Goal: Navigation & Orientation: Understand site structure

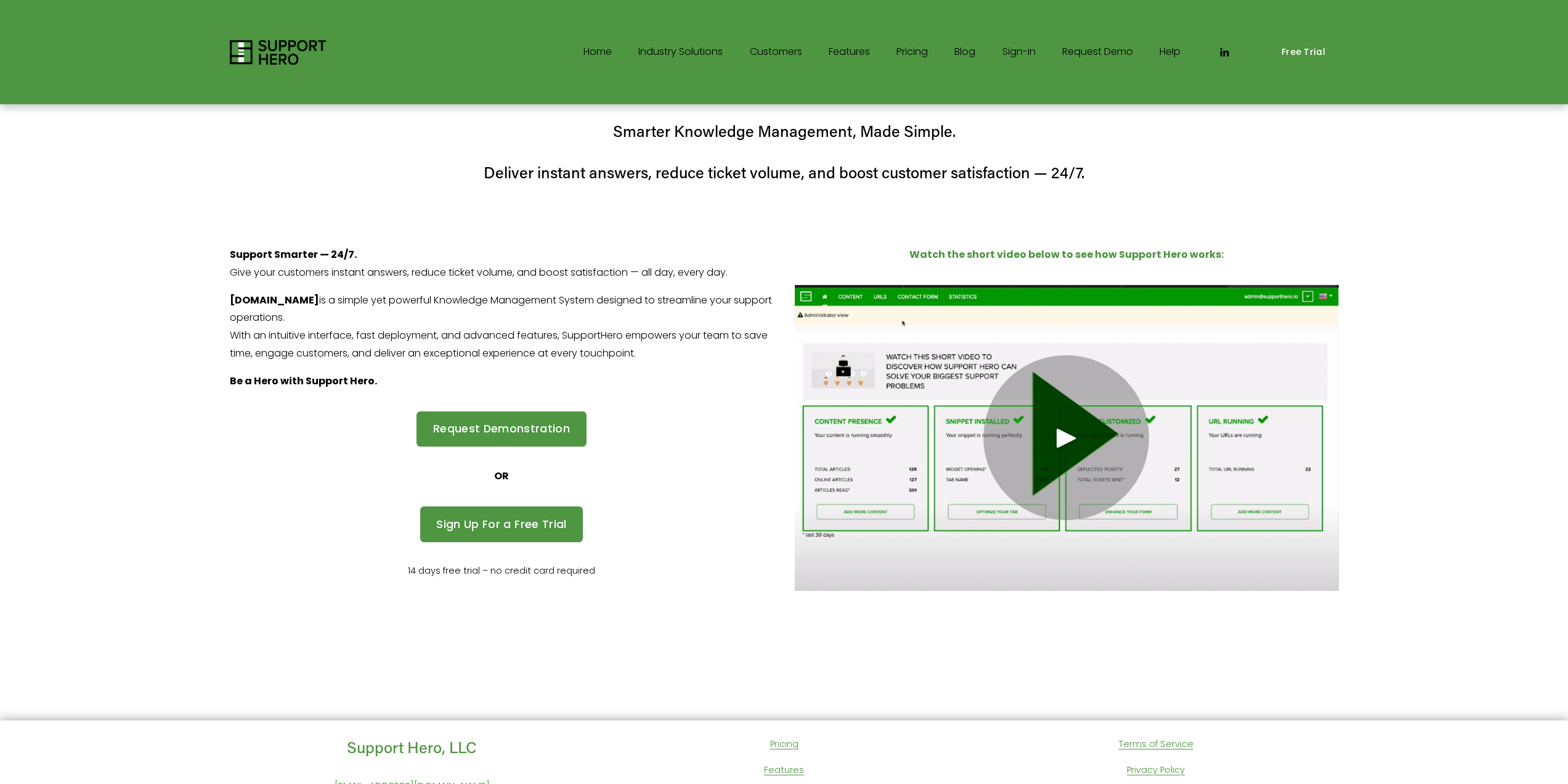
click at [860, 50] on link "Features" at bounding box center [850, 52] width 42 height 20
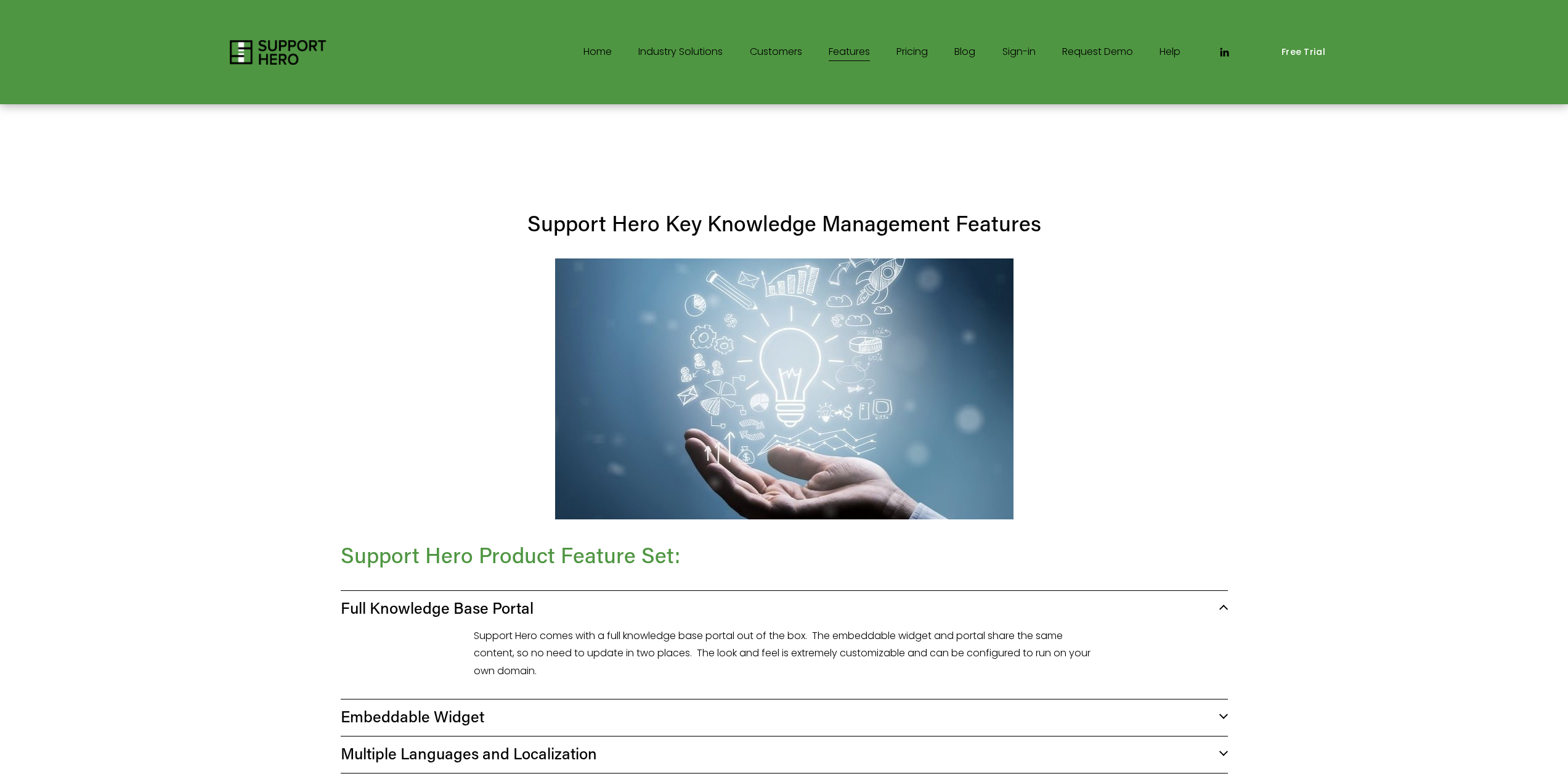
click at [909, 50] on link "Pricing" at bounding box center [912, 52] width 31 height 20
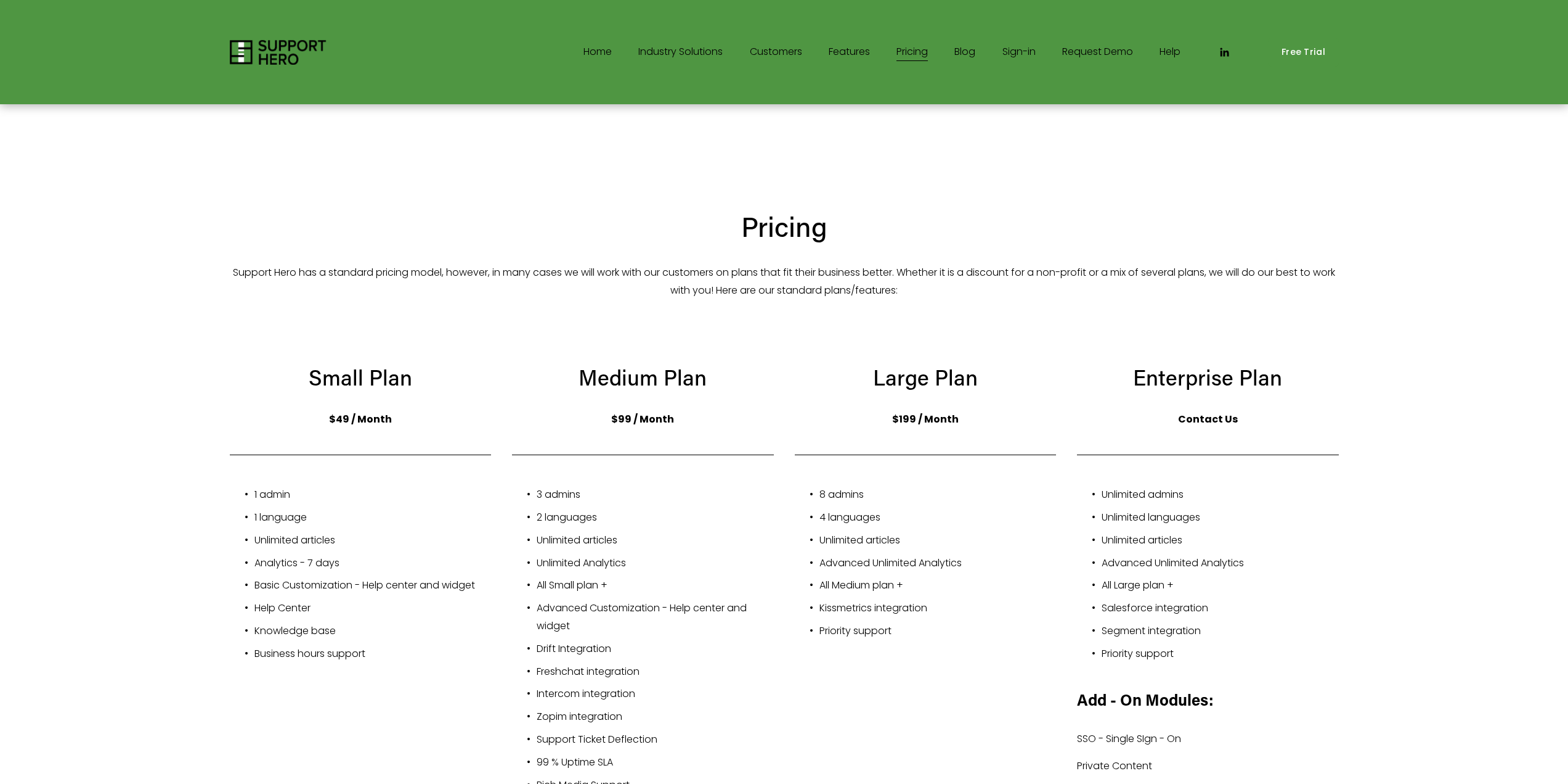
click at [958, 50] on link "Blog" at bounding box center [965, 52] width 21 height 20
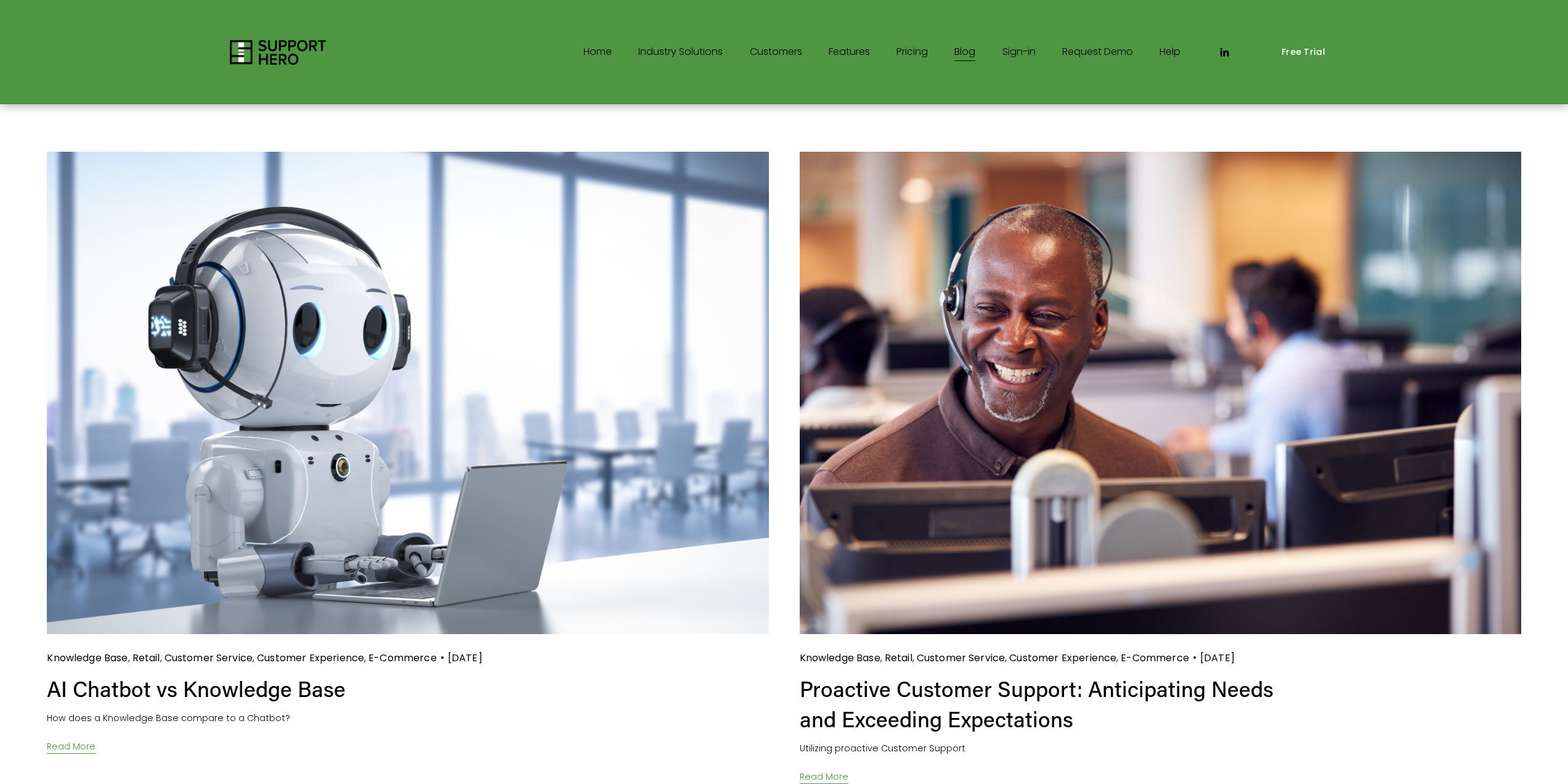
click at [1013, 51] on link "Sign-in" at bounding box center [1019, 52] width 33 height 20
click at [776, 54] on link "Customers" at bounding box center [776, 52] width 52 height 20
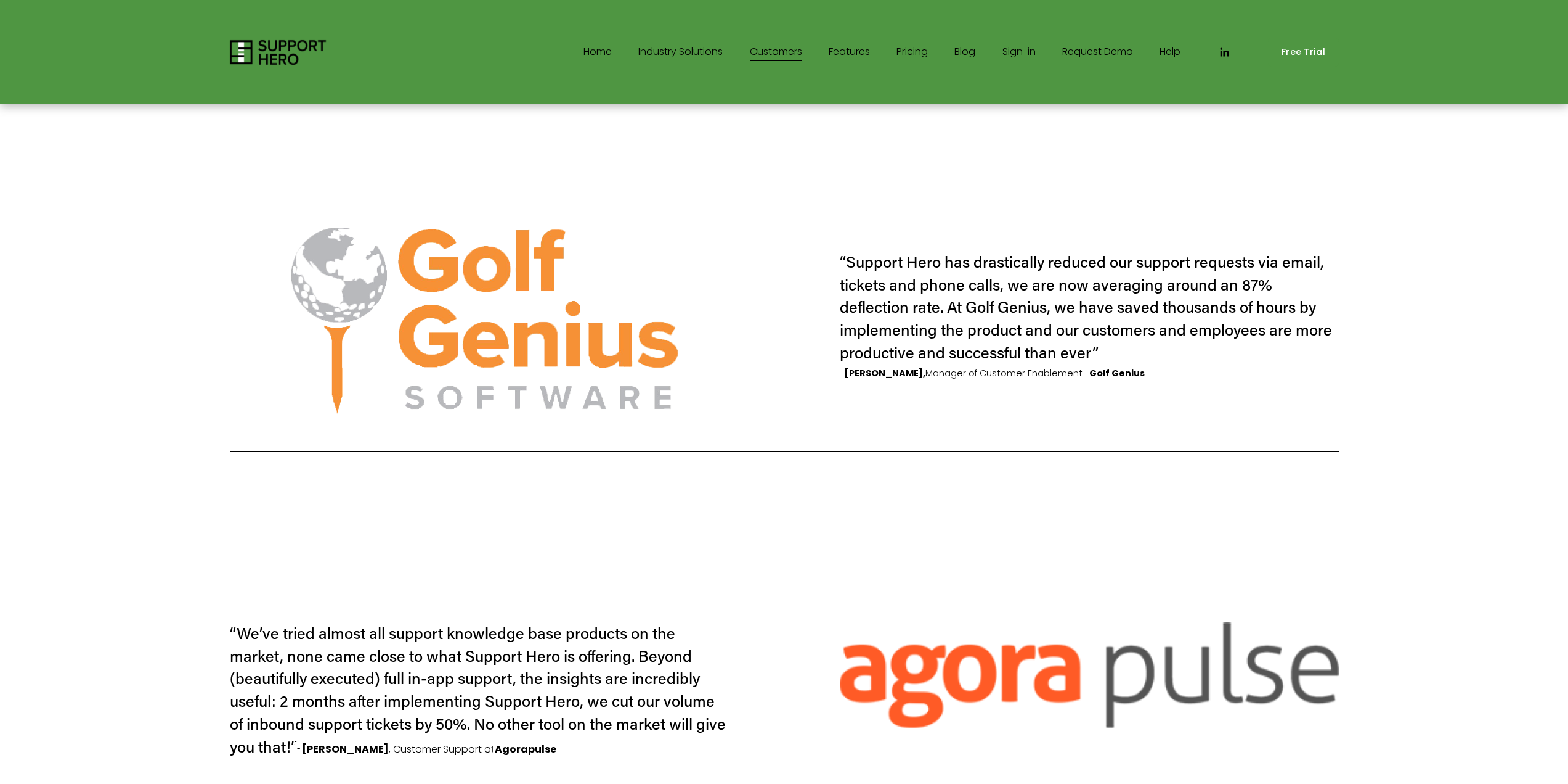
click at [692, 52] on span "Industry Solutions" at bounding box center [680, 52] width 84 height 18
